Goal: Task Accomplishment & Management: Manage account settings

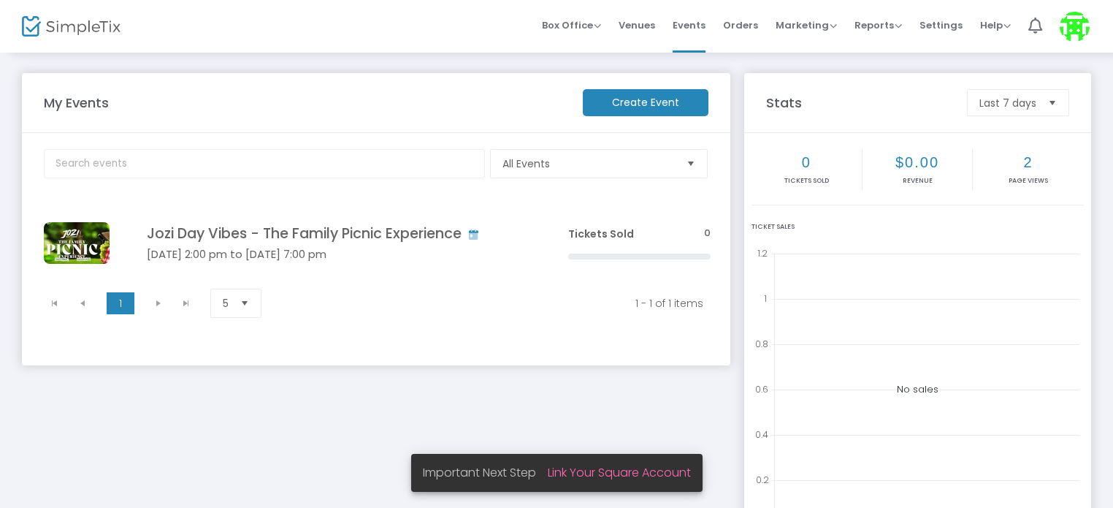
click at [643, 473] on link "Link Your Square Account" at bounding box center [619, 472] width 143 height 17
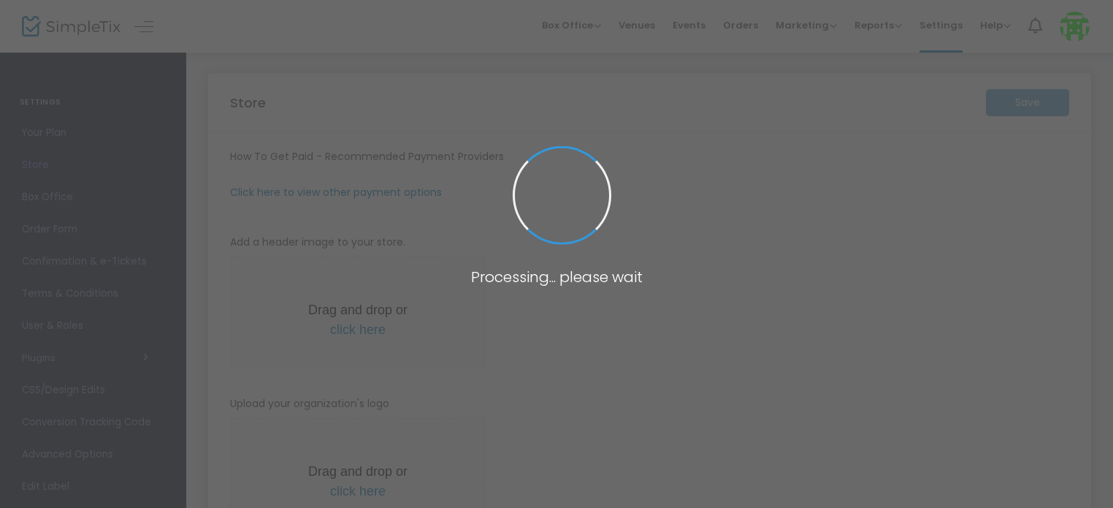
type input "[URL]"
type input "10.0000 %"
radio input "true"
radio input "false"
radio input "true"
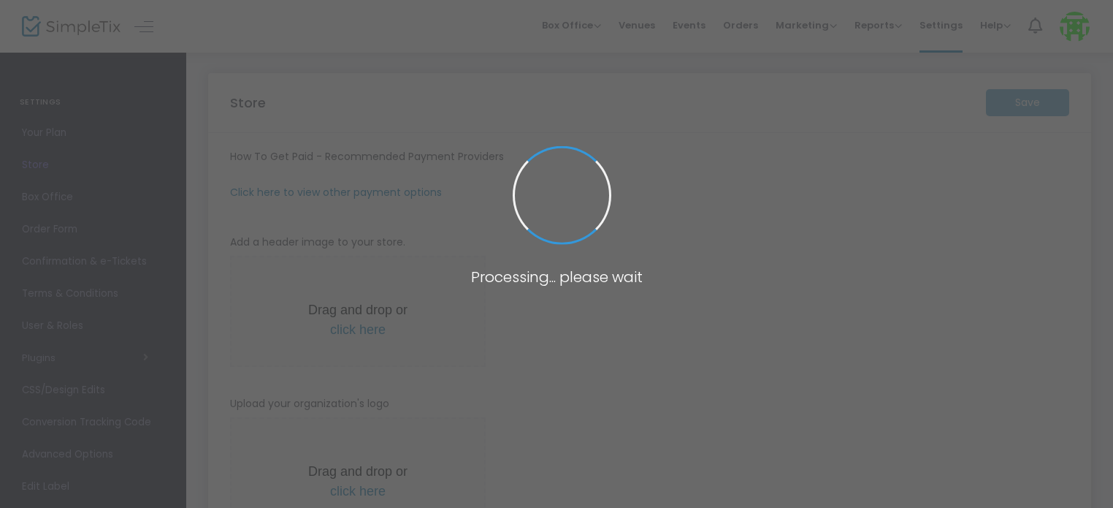
type input "Jozi Day Vibes AU"
type input "0498827548"
type input "[DOMAIN_NAME][EMAIL_ADDRESS][DOMAIN_NAME]"
type input "Perth_shisanyama"
type input "(UTC+08:00) [GEOGRAPHIC_DATA]"
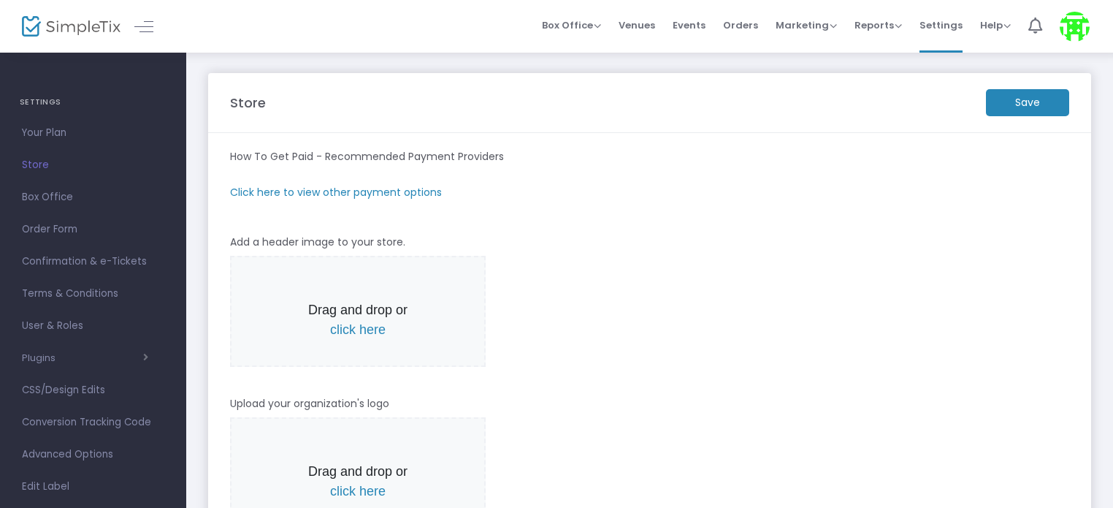
click at [313, 189] on m-panel-subtitle "Click here to view other payment options" at bounding box center [336, 192] width 212 height 15
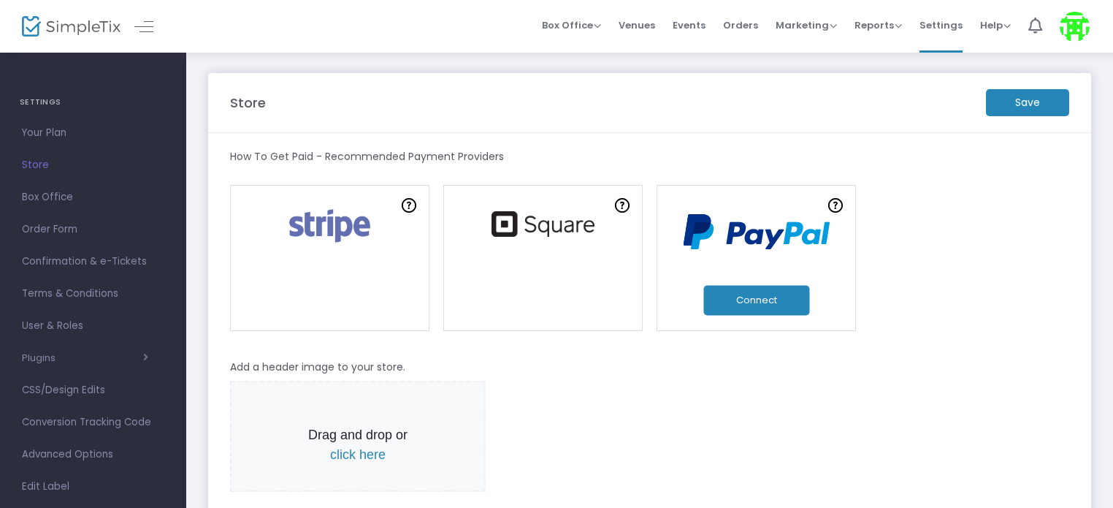
click at [589, 245] on link at bounding box center [542, 258] width 199 height 146
click at [593, 244] on link at bounding box center [542, 258] width 199 height 146
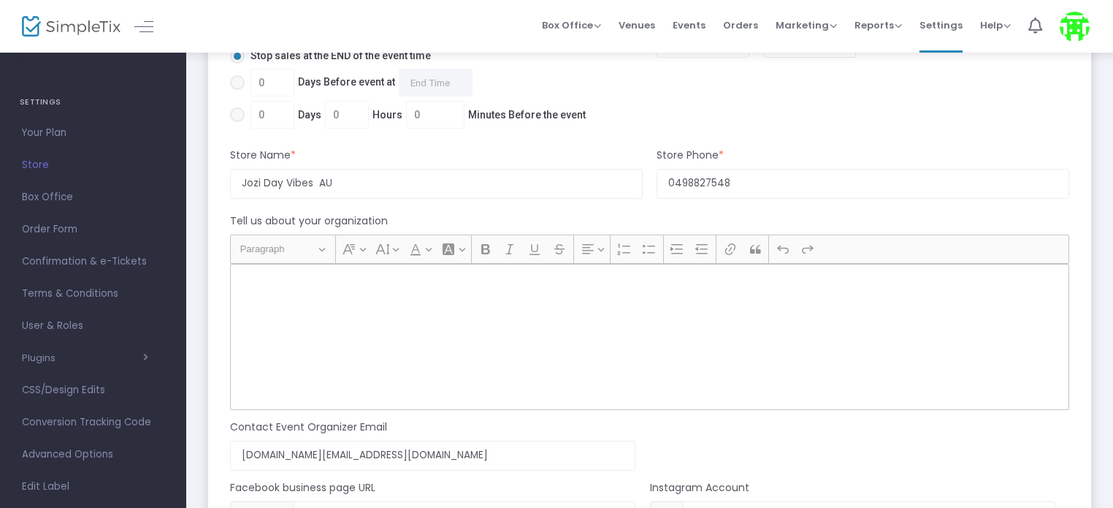
scroll to position [964, 0]
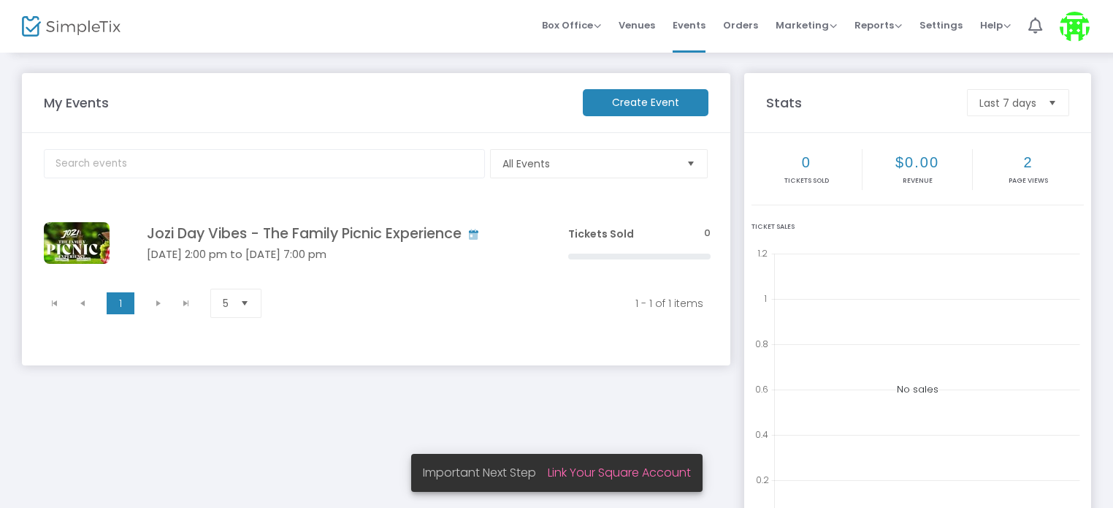
click at [634, 476] on link "Link Your Square Account" at bounding box center [619, 472] width 143 height 17
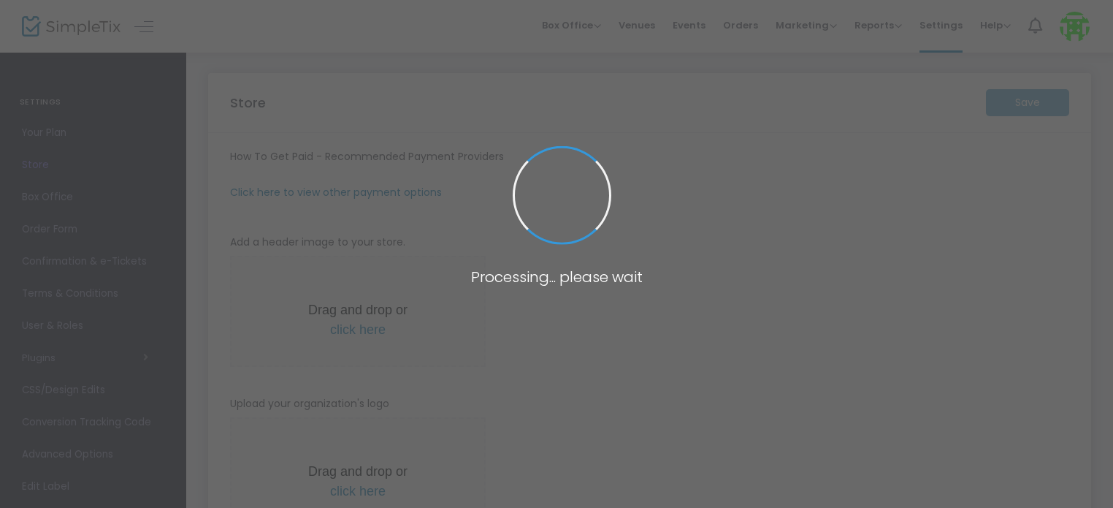
type input "[URL]"
type input "10.0000 %"
radio input "true"
radio input "false"
radio input "true"
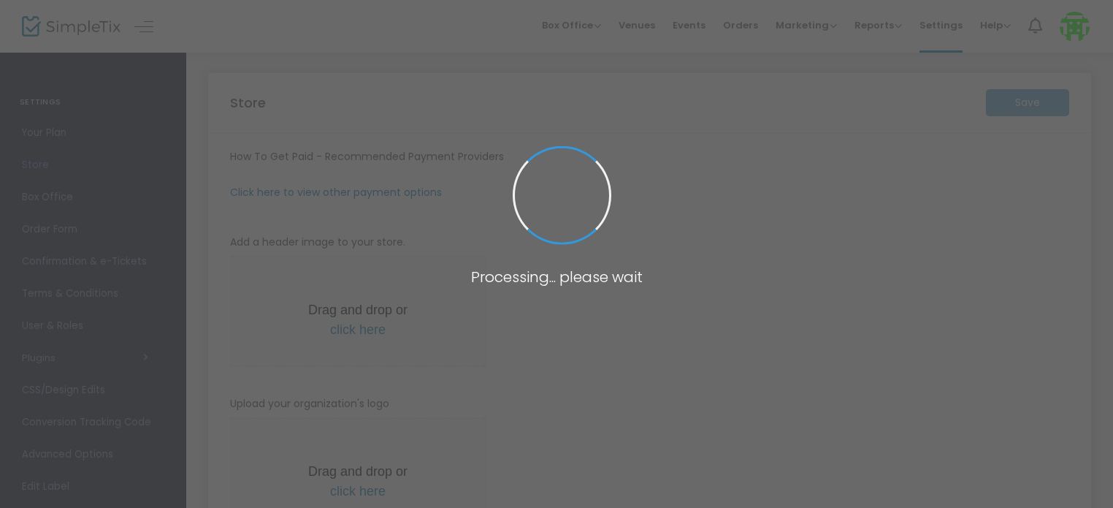
type input "Jozi Day Vibes AU"
type input "0498827548"
type input "[DOMAIN_NAME][EMAIL_ADDRESS][DOMAIN_NAME]"
type input "Perth_shisanyama"
type input "(UTC+08:00) [GEOGRAPHIC_DATA]"
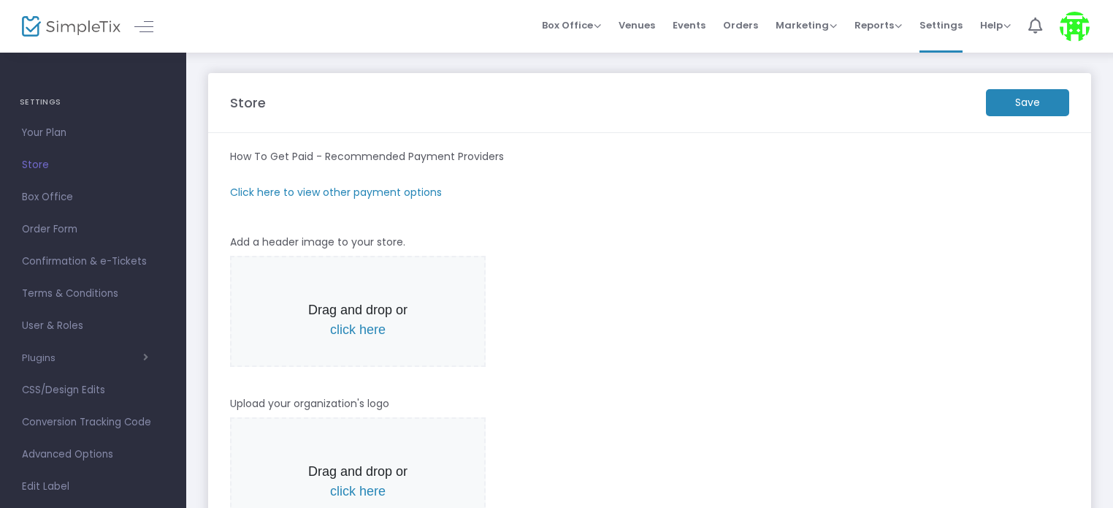
click at [402, 192] on m-panel-subtitle "Click here to view other payment options" at bounding box center [336, 192] width 212 height 15
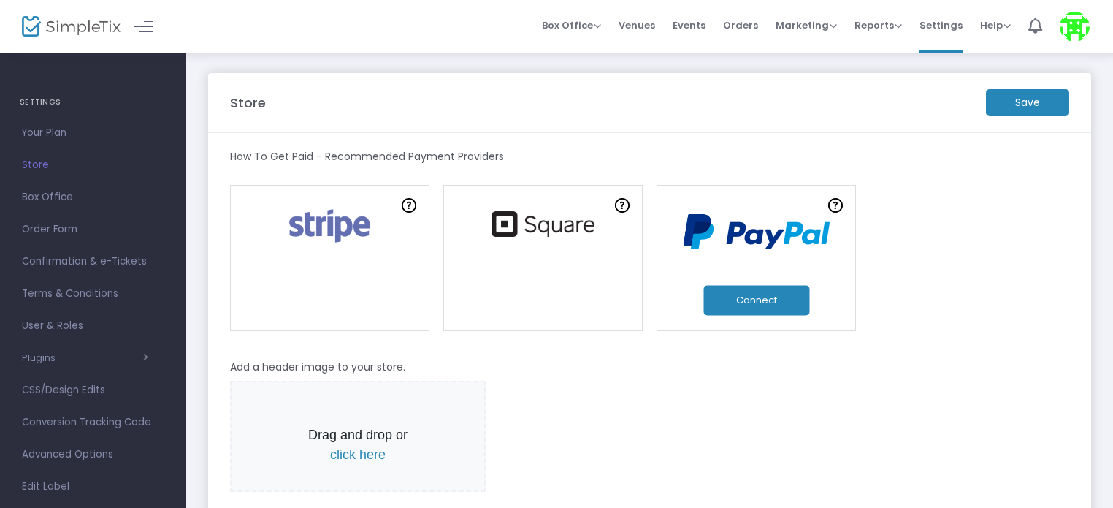
click at [557, 291] on link at bounding box center [542, 258] width 199 height 146
click at [1077, 24] on img at bounding box center [1075, 27] width 30 height 30
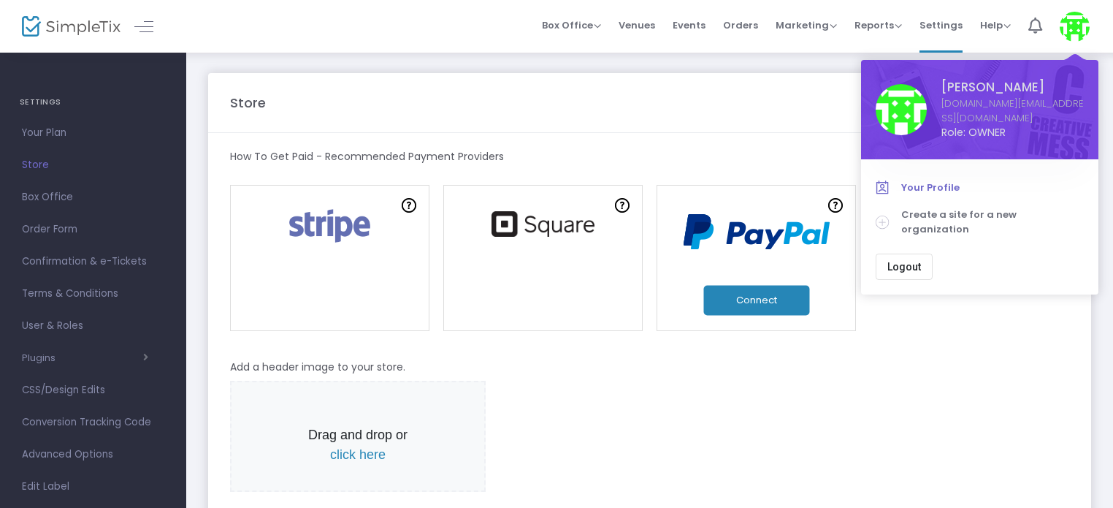
click at [932, 195] on span "Your Profile" at bounding box center [992, 187] width 183 height 15
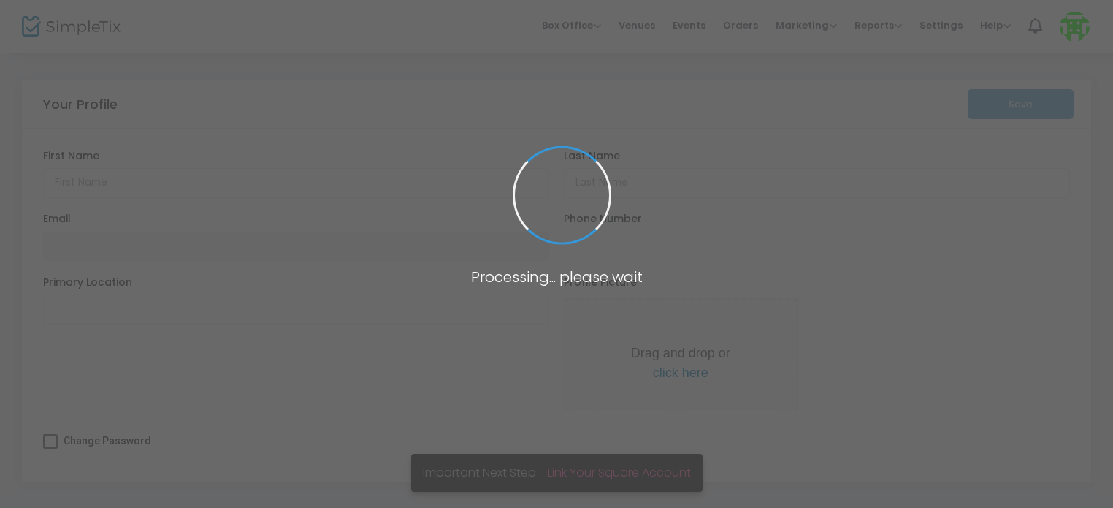
type input "[PERSON_NAME]"
type input "Mhiti"
type input "[DOMAIN_NAME][EMAIL_ADDRESS][DOMAIN_NAME]"
type input "(049) 882-7548"
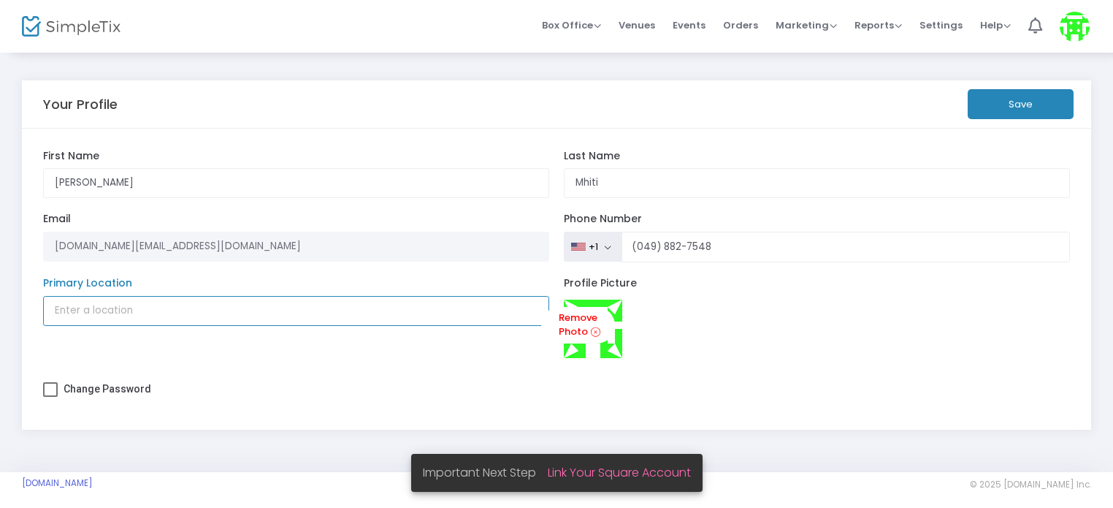
click at [145, 308] on input "Primary Location" at bounding box center [296, 311] width 507 height 30
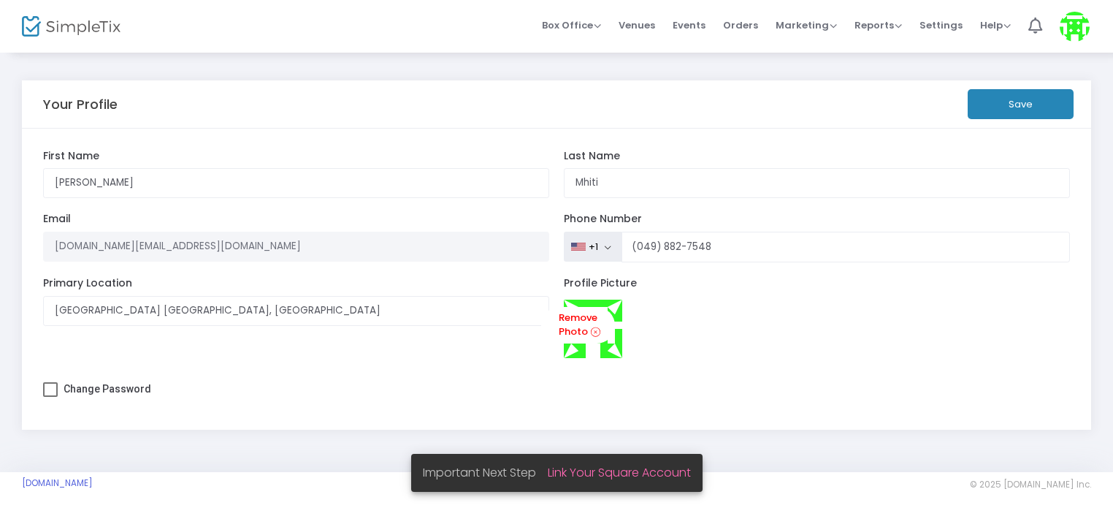
type input "[GEOGRAPHIC_DATA], [GEOGRAPHIC_DATA]"
drag, startPoint x: 709, startPoint y: 240, endPoint x: 629, endPoint y: 248, distance: 80.0
click at [629, 248] on input "(049) 882-7548" at bounding box center [846, 247] width 449 height 31
click at [599, 240] on button "+1" at bounding box center [593, 247] width 58 height 31
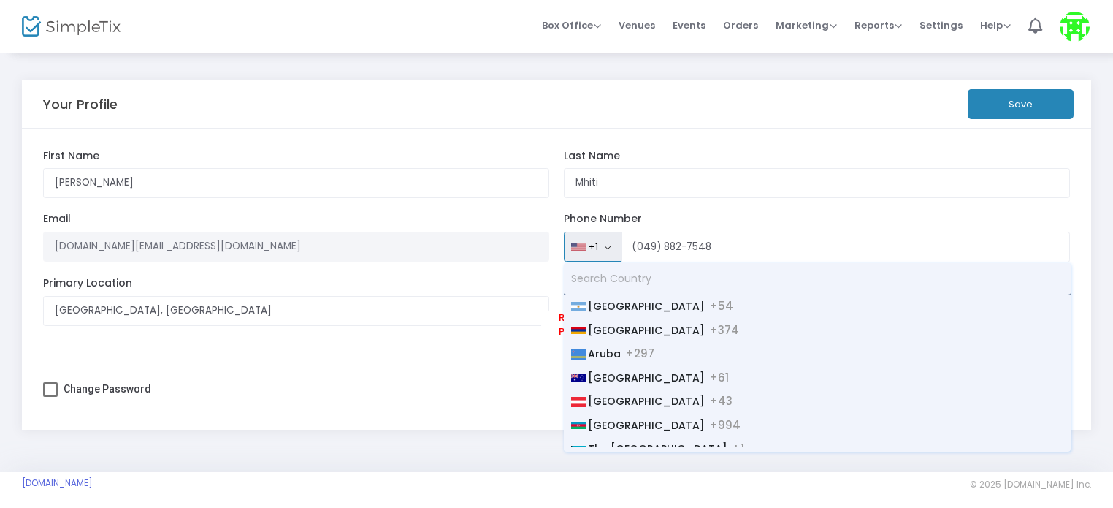
scroll to position [245, 0]
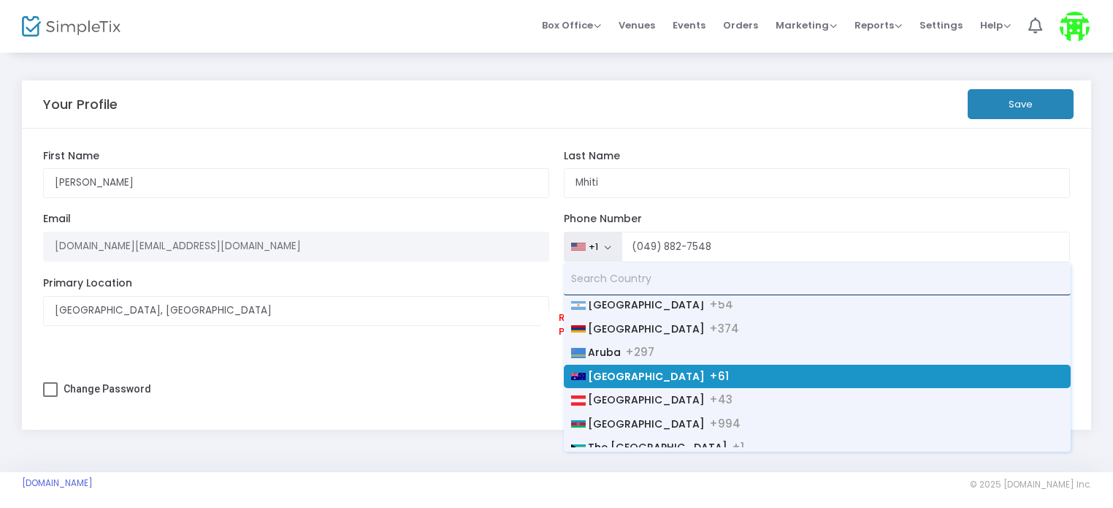
click at [709, 373] on span "+61" at bounding box center [719, 374] width 20 height 15
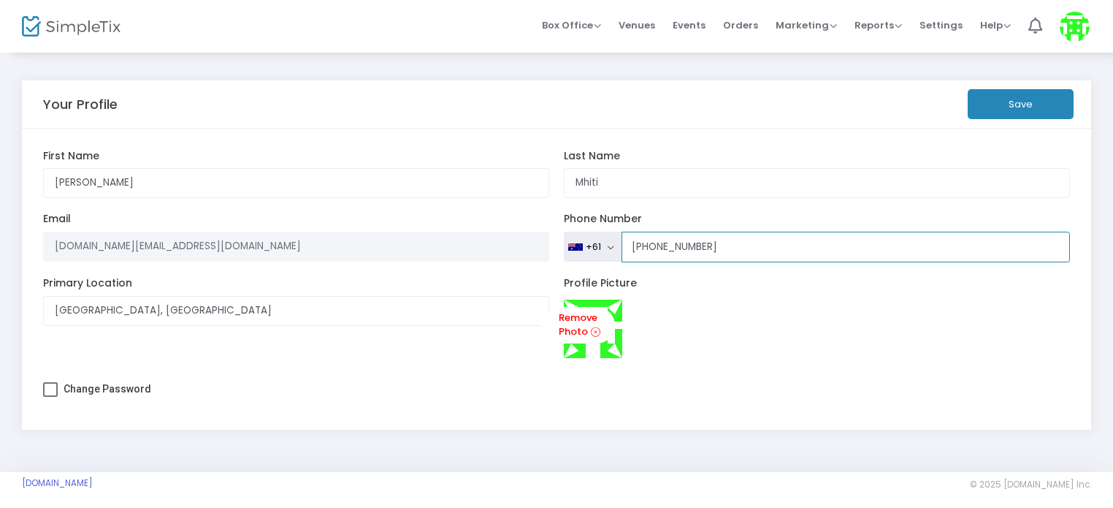
click at [671, 251] on input "[PHONE_NUMBER]" at bounding box center [846, 247] width 449 height 31
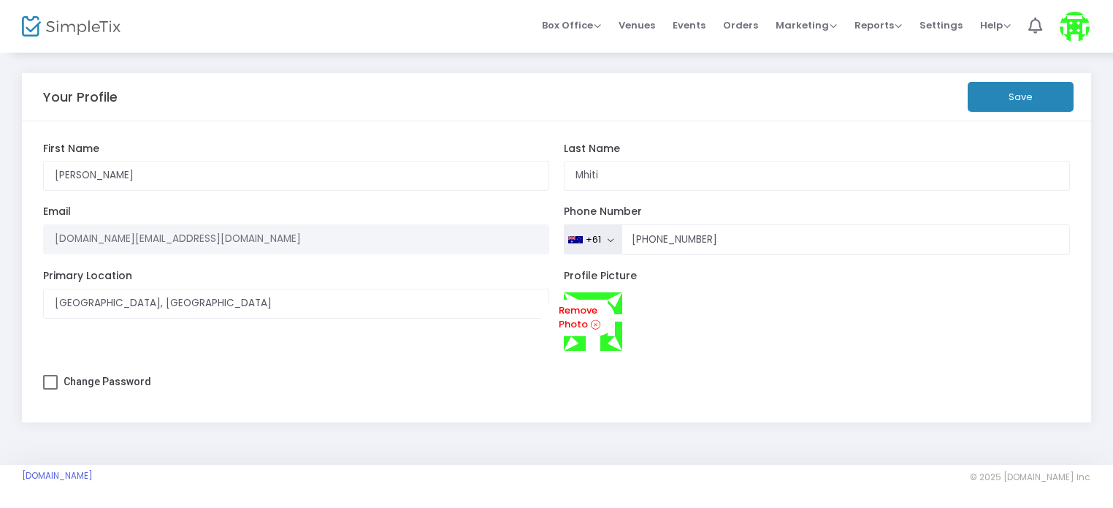
click at [980, 107] on button "Save" at bounding box center [1021, 97] width 106 height 30
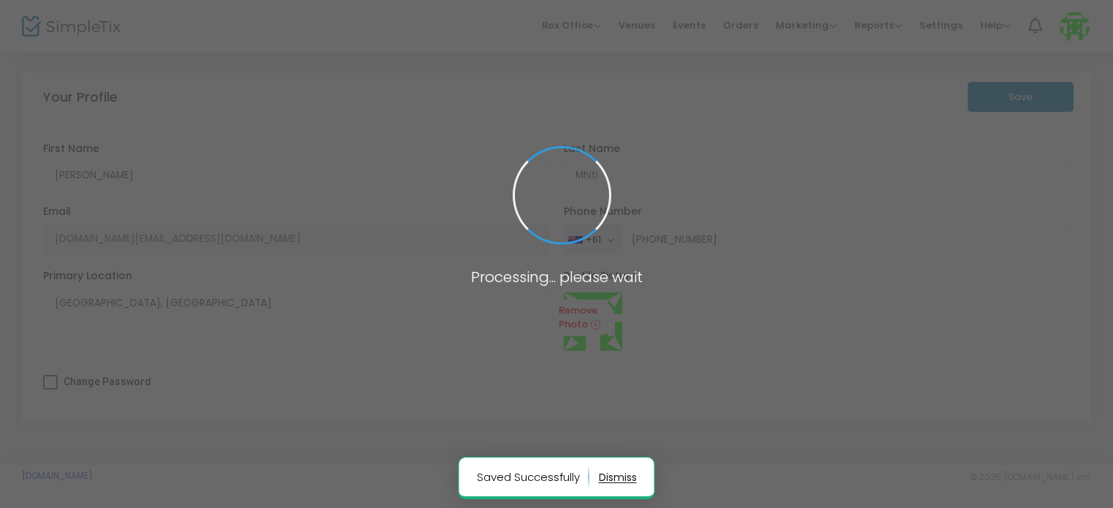
type input "[PHONE_NUMBER]"
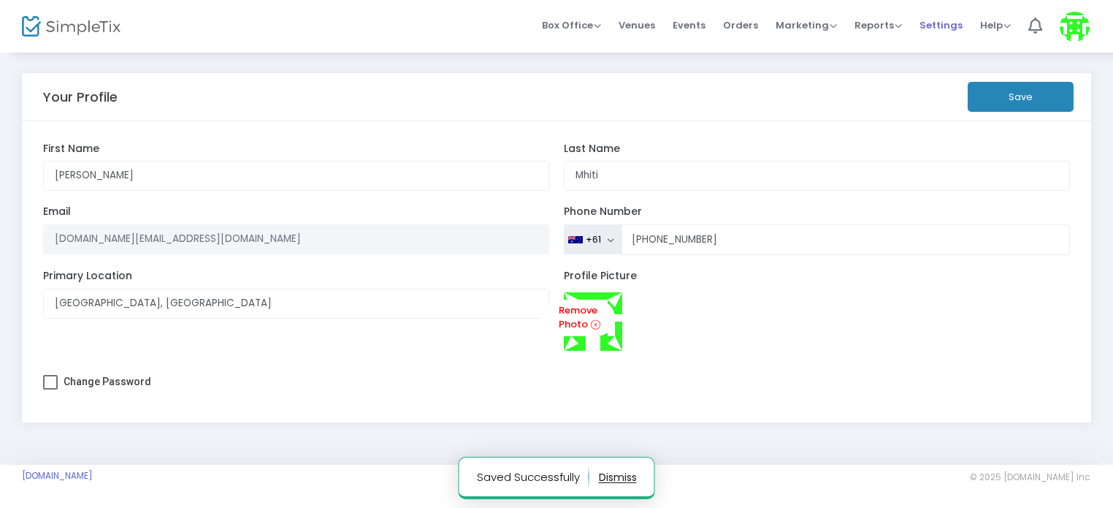
click at [949, 25] on span "Settings" at bounding box center [941, 25] width 43 height 37
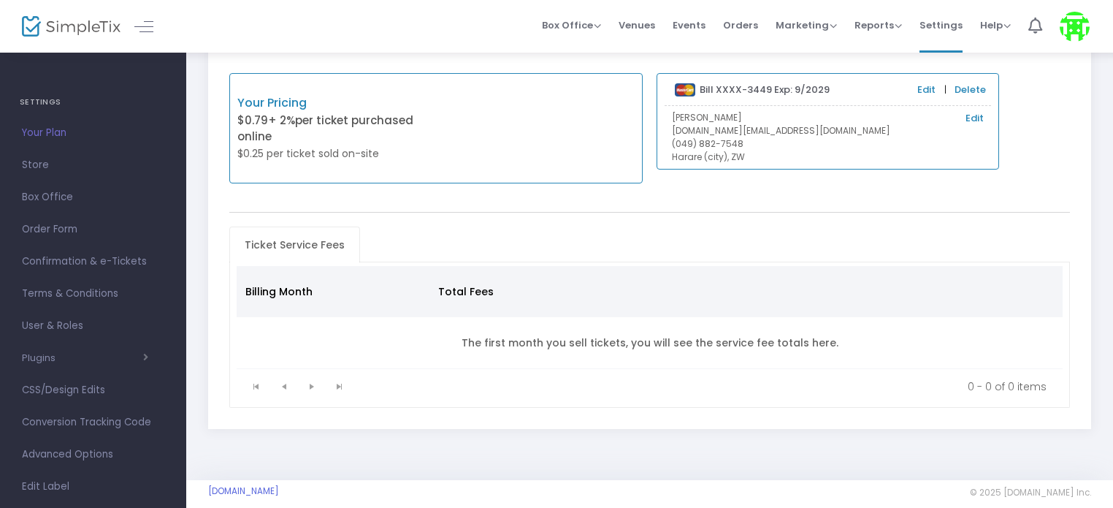
scroll to position [83, 0]
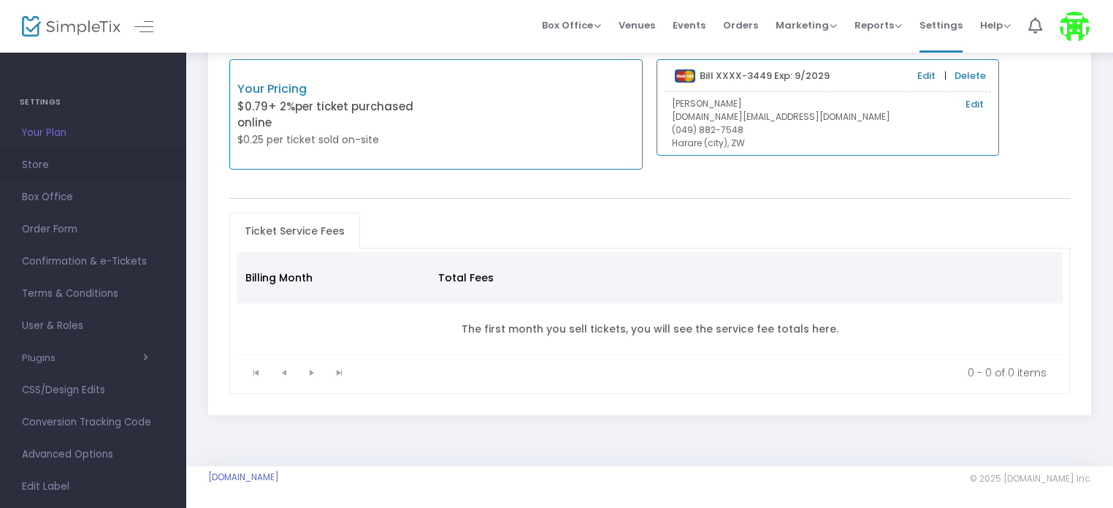
click at [44, 161] on span "Store" at bounding box center [93, 165] width 142 height 19
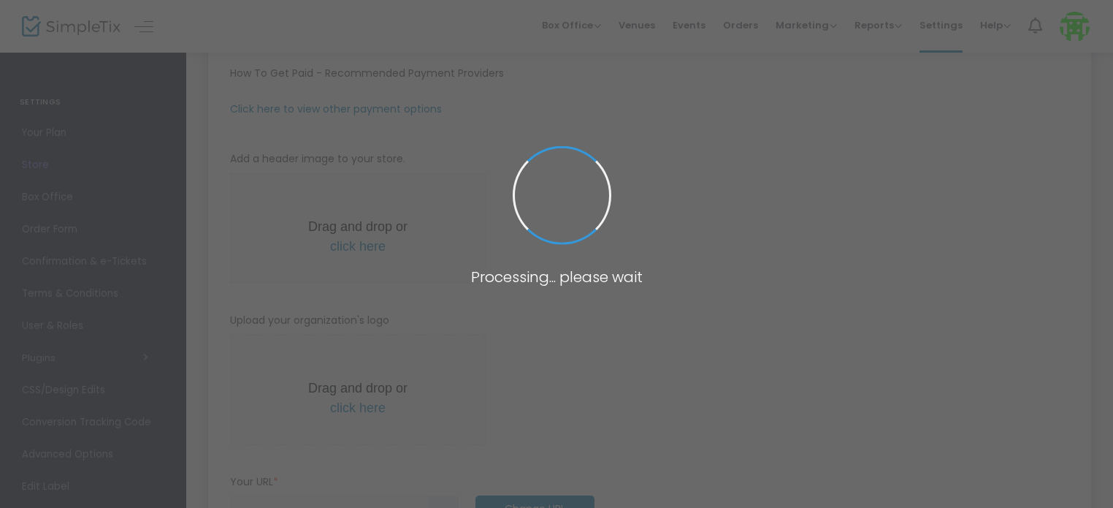
click at [44, 161] on span at bounding box center [556, 254] width 1113 height 508
type input "[URL]"
type input "10.0000 %"
radio input "true"
radio input "false"
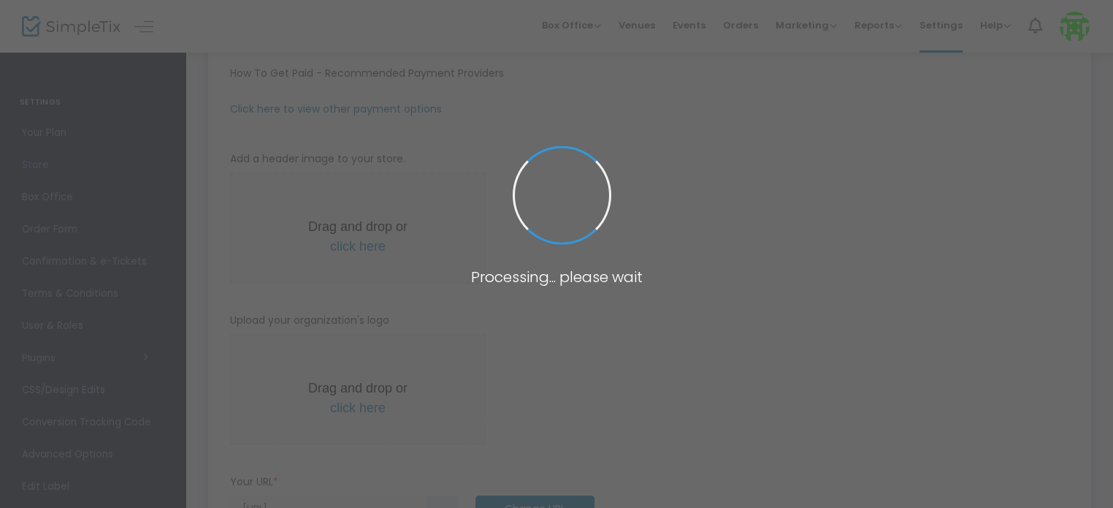
radio input "true"
type input "Jozi Day Vibes AU"
type input "0498827548"
type input "[DOMAIN_NAME][EMAIL_ADDRESS][DOMAIN_NAME]"
type input "Perth_shisanyama"
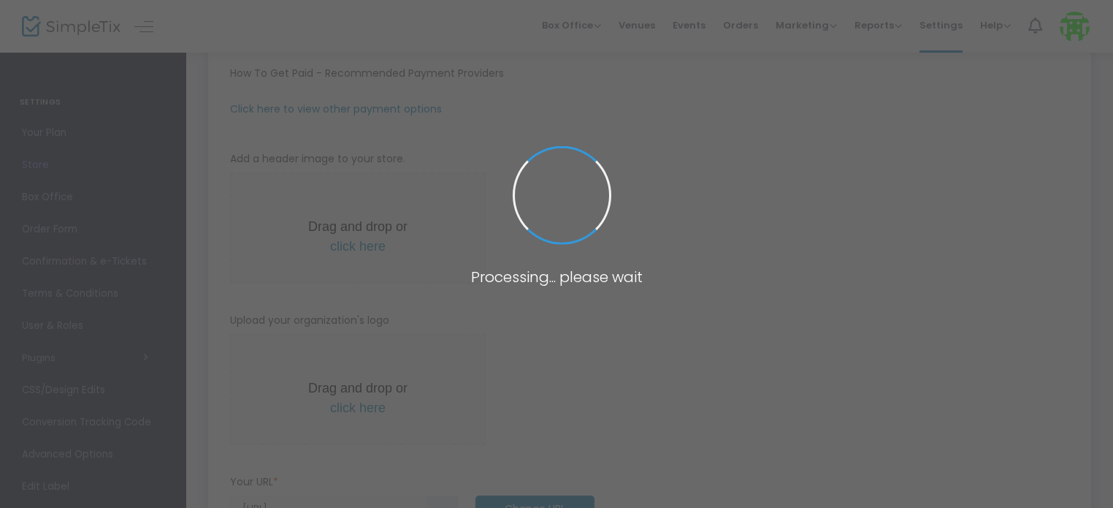
type input "(UTC+08:00) [GEOGRAPHIC_DATA]"
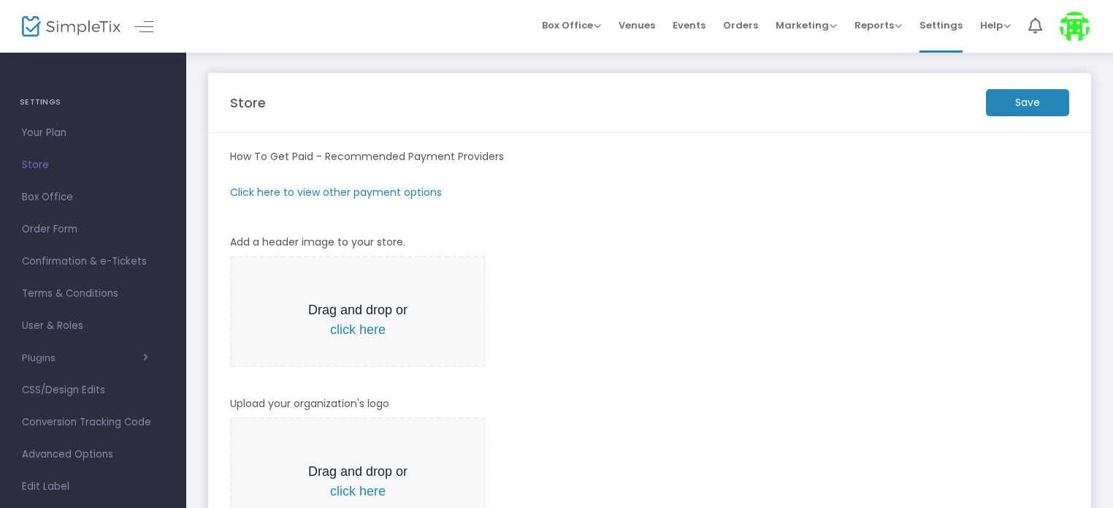
click at [397, 195] on m-panel-subtitle "Click here to view other payment options" at bounding box center [336, 192] width 212 height 15
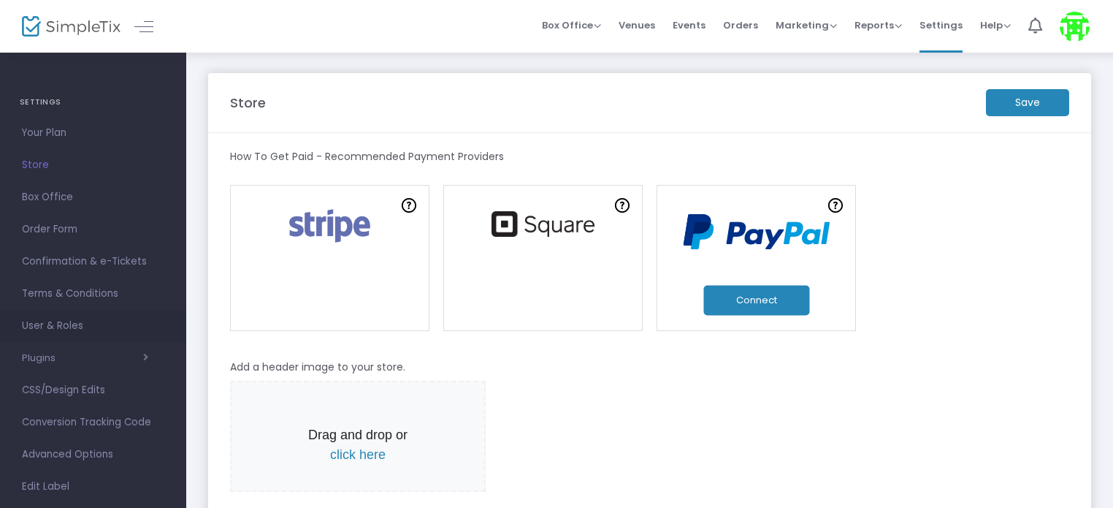
scroll to position [90, 0]
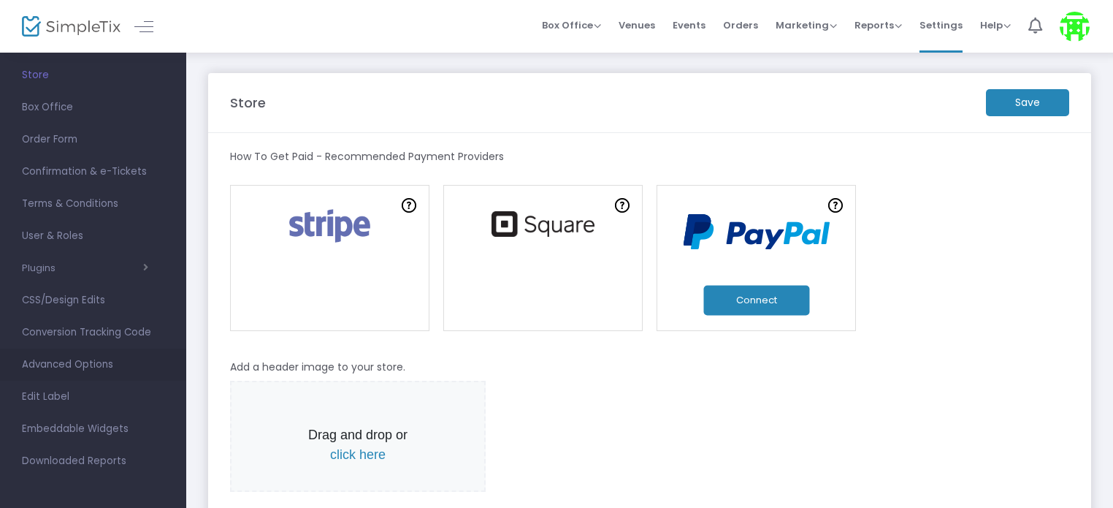
click at [84, 356] on span "Advanced Options" at bounding box center [93, 364] width 142 height 19
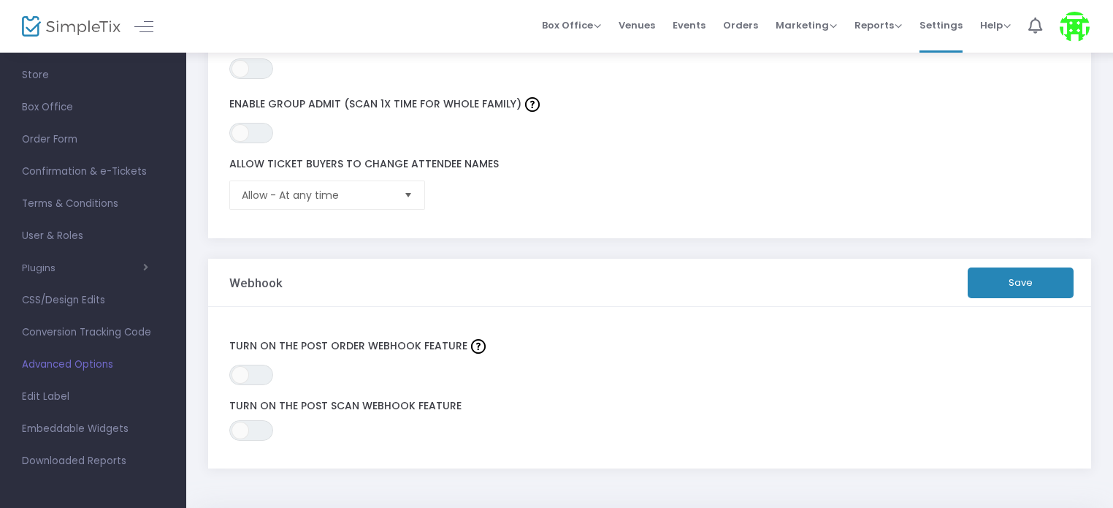
scroll to position [541, 0]
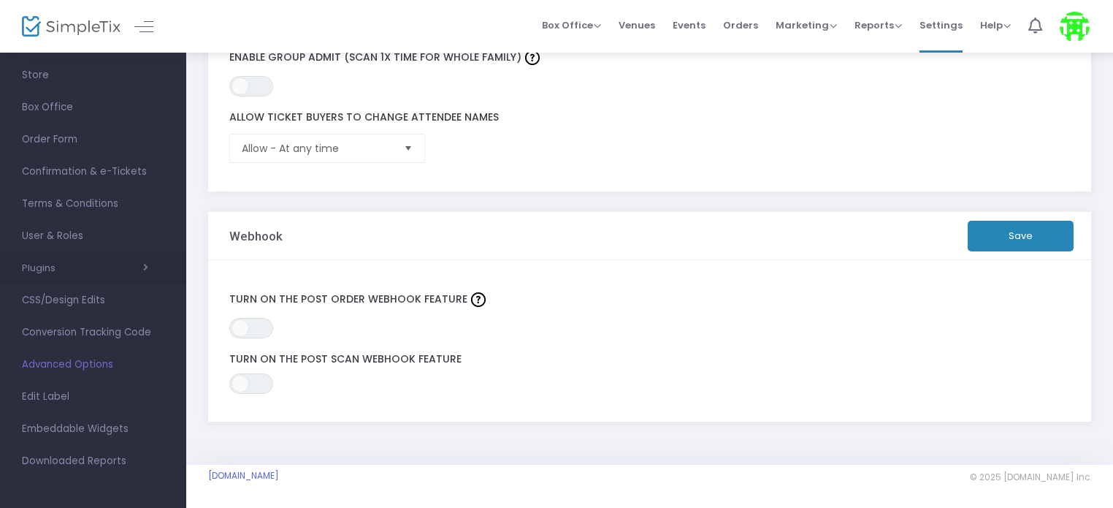
click at [56, 265] on button "Plugins" at bounding box center [85, 268] width 126 height 12
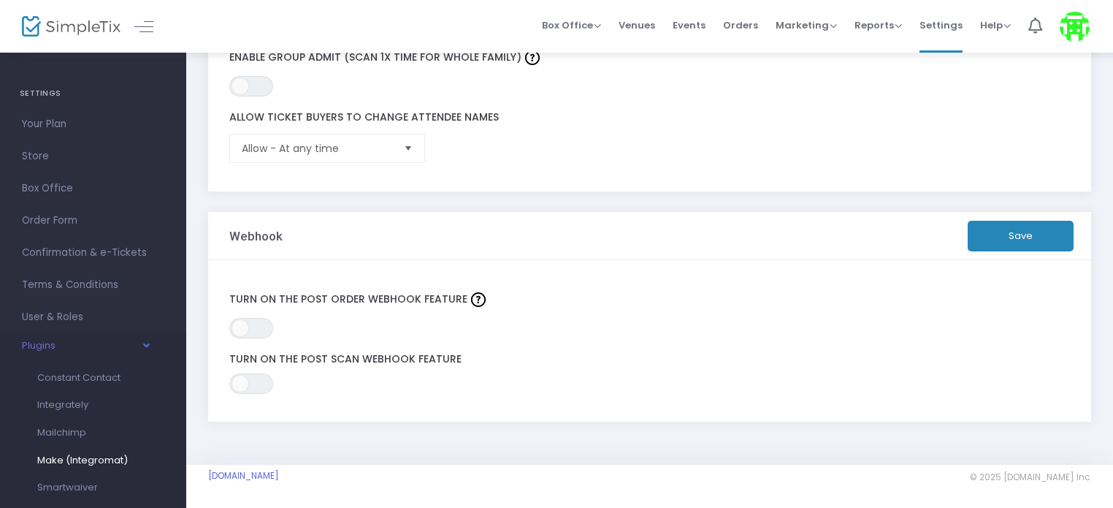
scroll to position [0, 0]
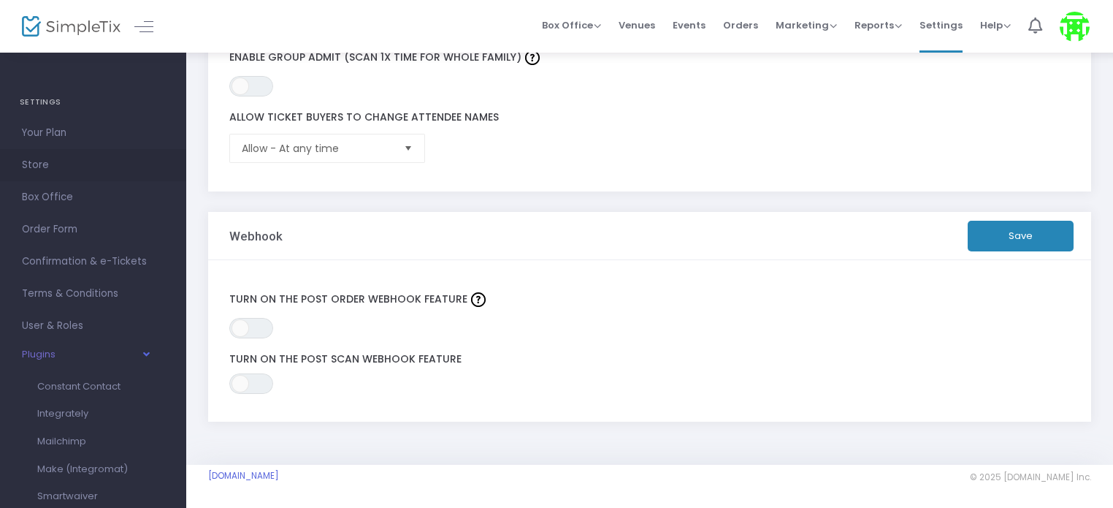
click at [51, 161] on span "Store" at bounding box center [93, 165] width 142 height 19
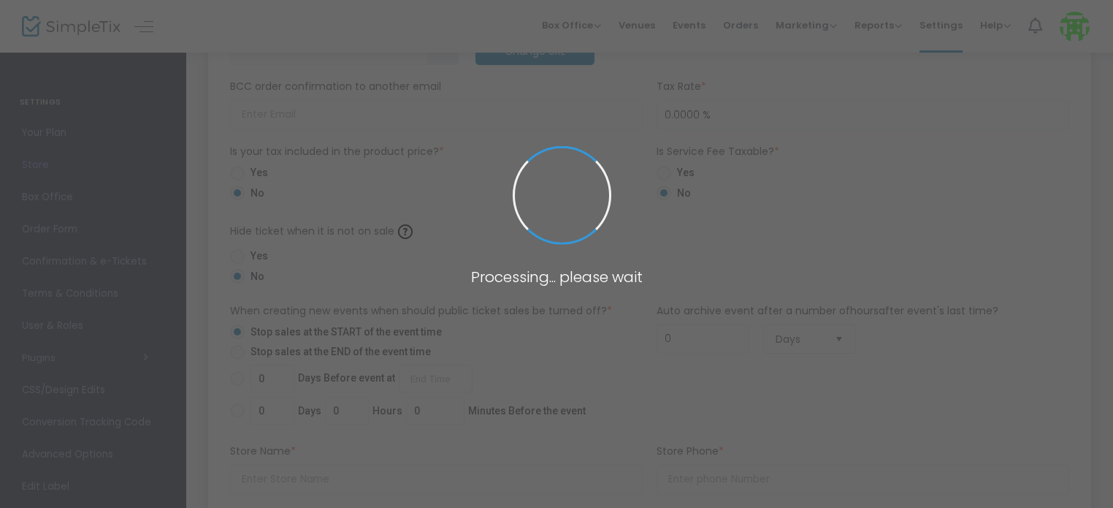
type input "[URL]"
type input "10.0000 %"
radio input "true"
radio input "false"
radio input "true"
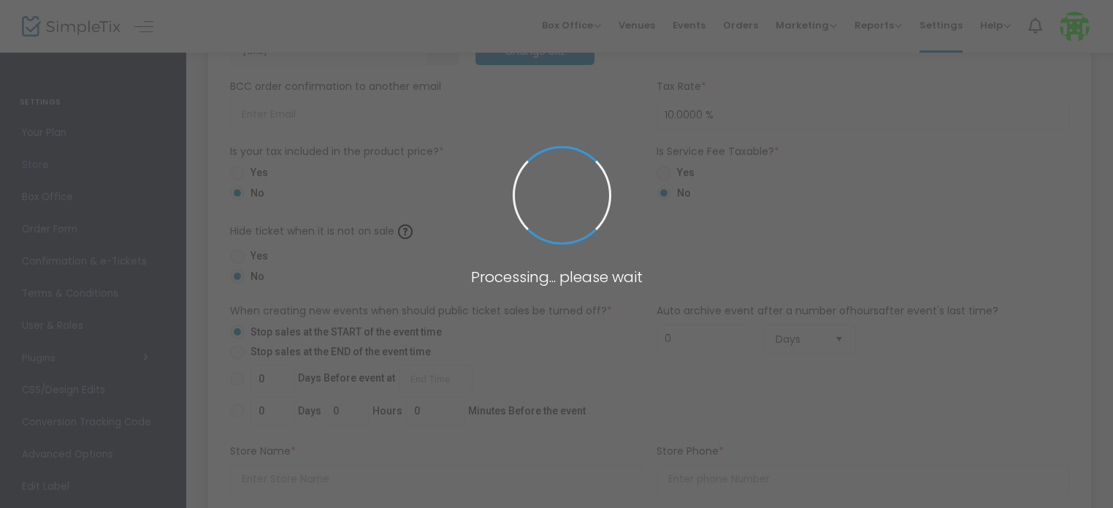
type input "Jozi Day Vibes AU"
type input "0498827548"
type input "[DOMAIN_NAME][EMAIL_ADDRESS][DOMAIN_NAME]"
type input "Perth_shisanyama"
type input "(UTC+08:00) [GEOGRAPHIC_DATA]"
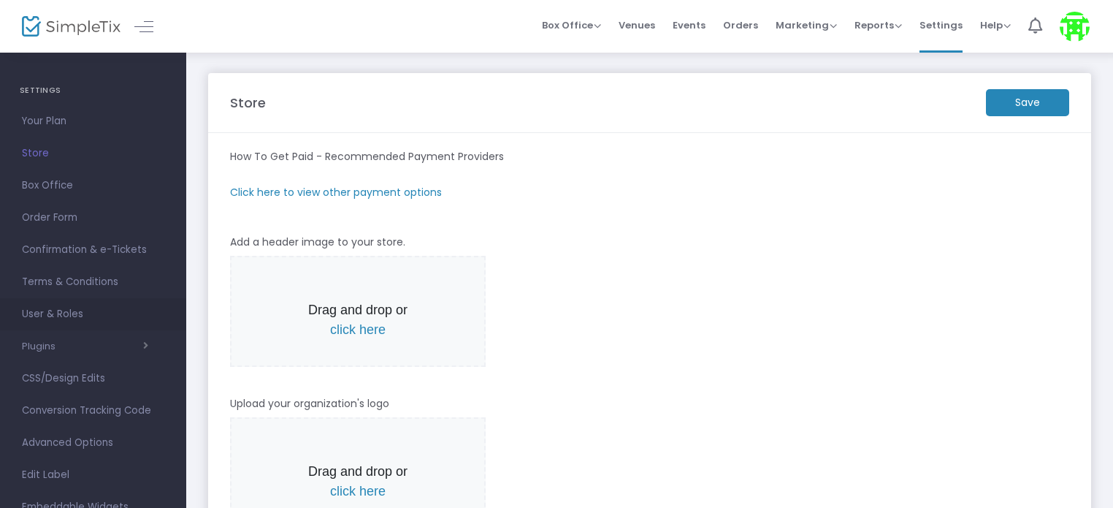
scroll to position [11, 0]
click at [85, 320] on span "User & Roles" at bounding box center [93, 314] width 142 height 19
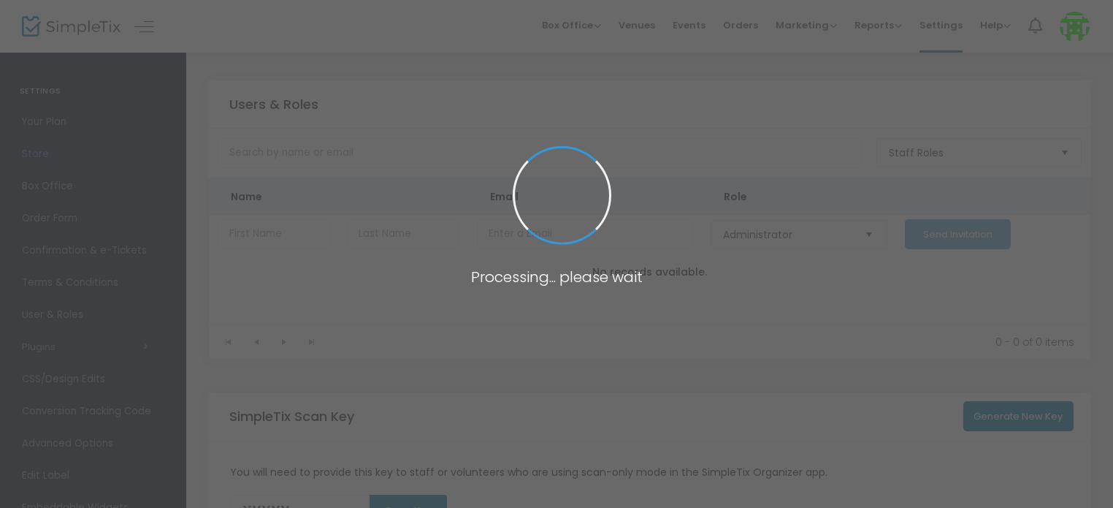
type input "DY6TT"
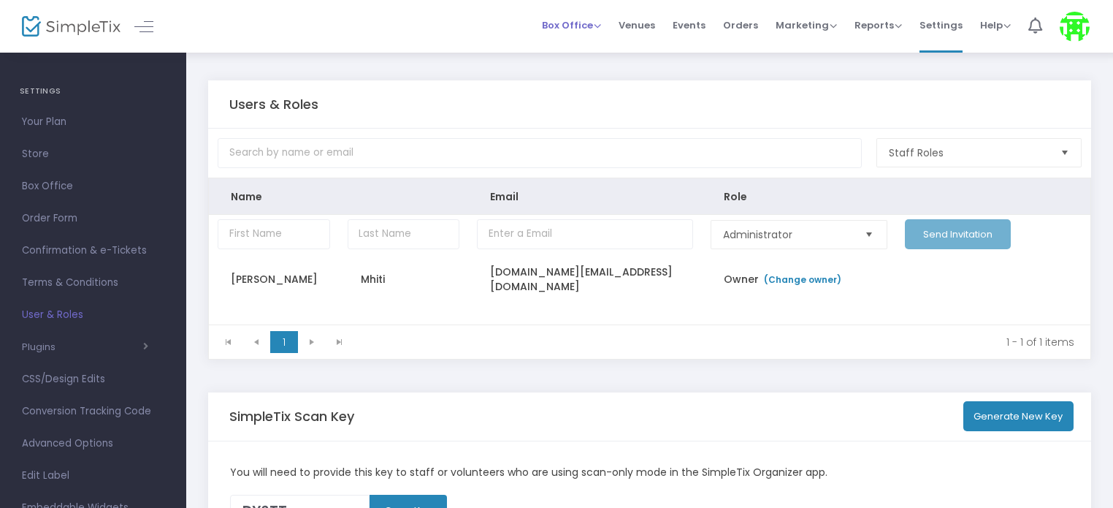
click at [583, 28] on span "Box Office" at bounding box center [571, 25] width 59 height 14
click at [37, 150] on span "Store" at bounding box center [93, 154] width 142 height 19
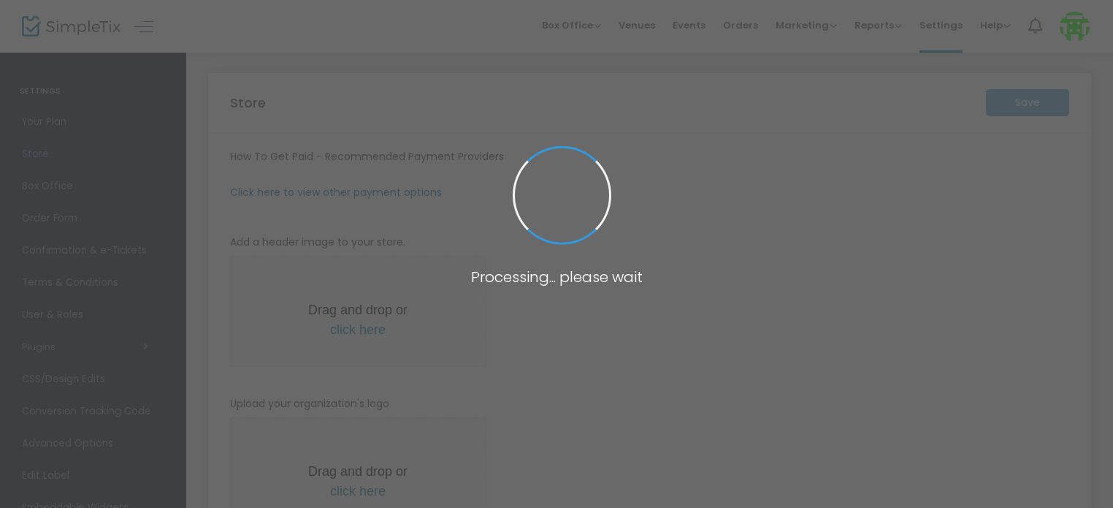
type input "[URL]"
type input "10.0000 %"
radio input "true"
radio input "false"
radio input "true"
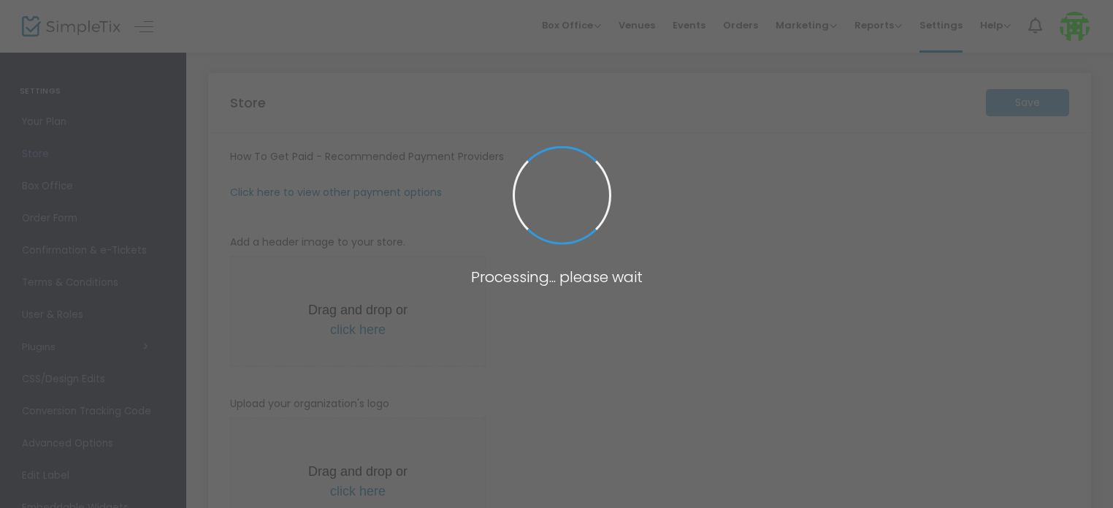
type input "Jozi Day Vibes AU"
type input "0498827548"
type input "[DOMAIN_NAME][EMAIL_ADDRESS][DOMAIN_NAME]"
type input "Perth_shisanyama"
type input "(UTC+08:00) [GEOGRAPHIC_DATA]"
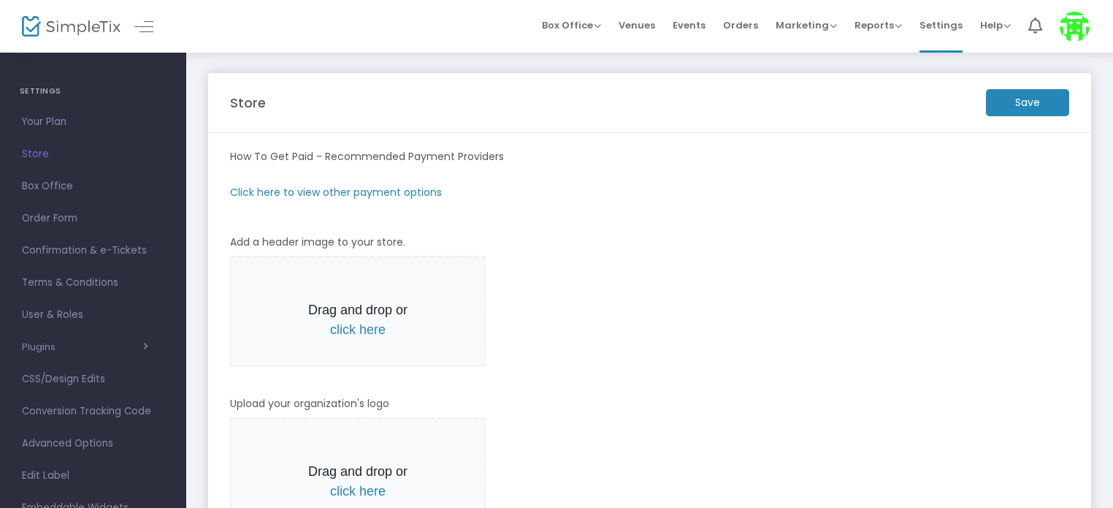
click at [43, 150] on span "Store" at bounding box center [93, 154] width 142 height 19
click at [321, 189] on m-panel-subtitle "Click here to view other payment options" at bounding box center [336, 192] width 212 height 15
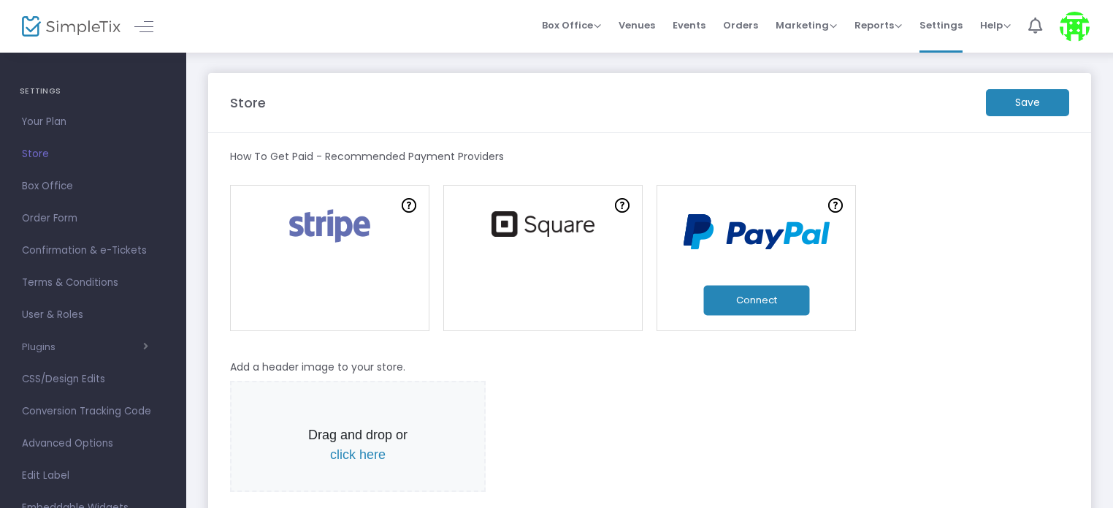
click at [730, 306] on button "Connect" at bounding box center [756, 300] width 106 height 30
